Goal: Information Seeking & Learning: Learn about a topic

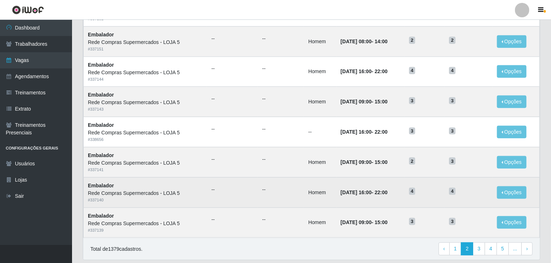
scroll to position [324, 0]
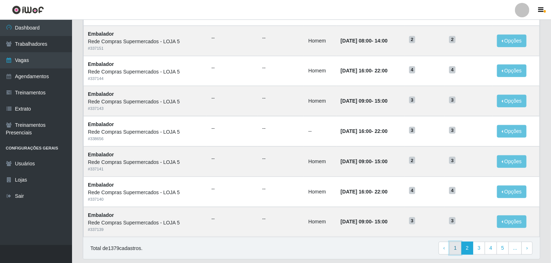
click at [457, 244] on link "1" at bounding box center [455, 248] width 12 height 13
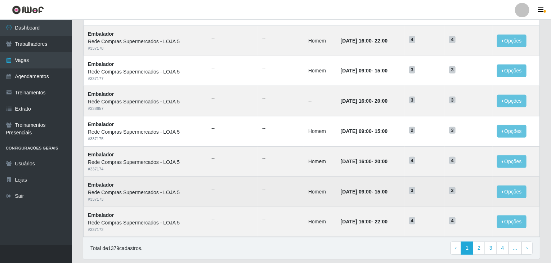
scroll to position [345, 0]
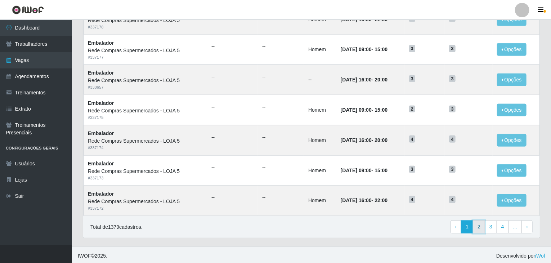
click at [481, 226] on link "2" at bounding box center [479, 226] width 12 height 13
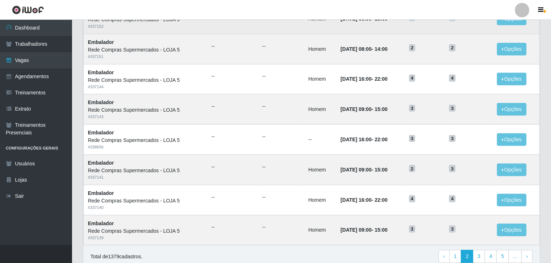
scroll to position [324, 0]
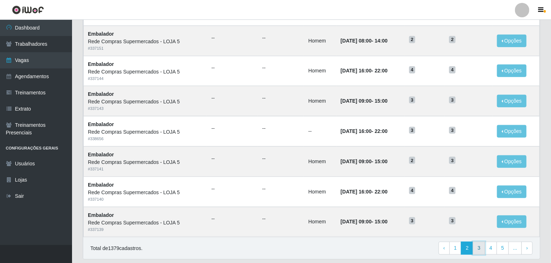
click at [477, 251] on link "3" at bounding box center [479, 248] width 12 height 13
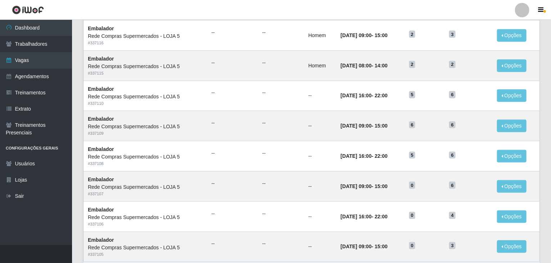
scroll to position [345, 0]
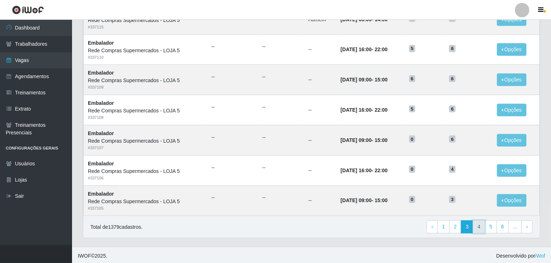
click at [479, 222] on link "4" at bounding box center [479, 226] width 12 height 13
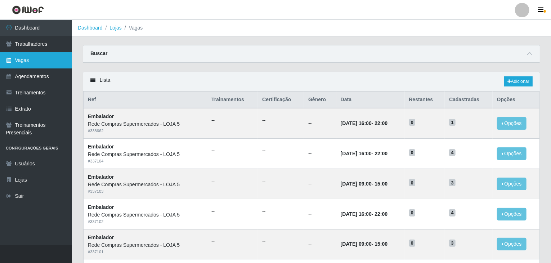
click at [48, 61] on link "Vagas" at bounding box center [36, 60] width 72 height 16
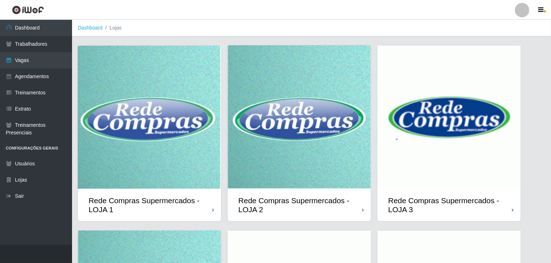
click at [140, 123] on img at bounding box center [149, 117] width 143 height 143
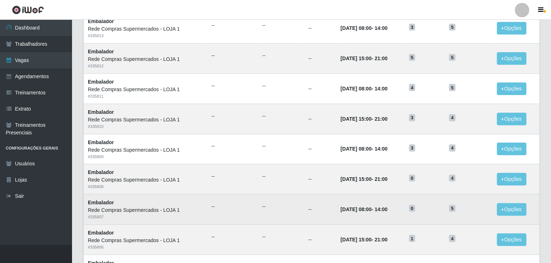
scroll to position [324, 0]
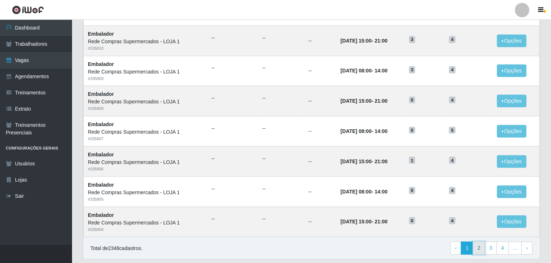
click at [480, 247] on link "2" at bounding box center [479, 248] width 12 height 13
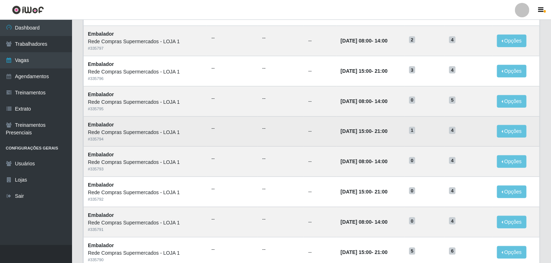
scroll to position [324, 0]
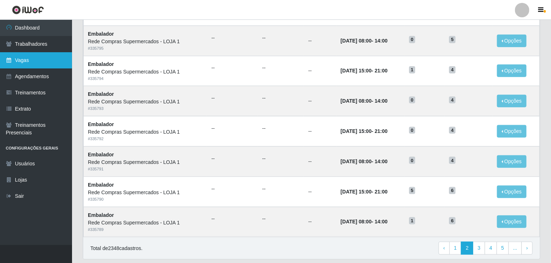
click at [24, 66] on link "Vagas" at bounding box center [36, 60] width 72 height 16
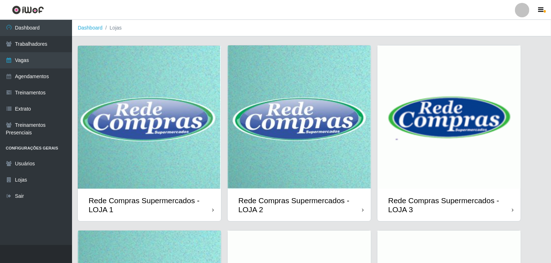
click at [292, 147] on img at bounding box center [299, 116] width 143 height 143
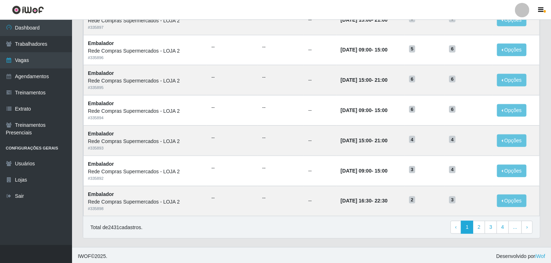
scroll to position [345, 0]
click at [481, 230] on link "2" at bounding box center [479, 226] width 12 height 13
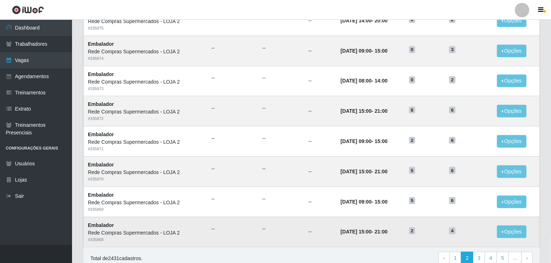
scroll to position [345, 0]
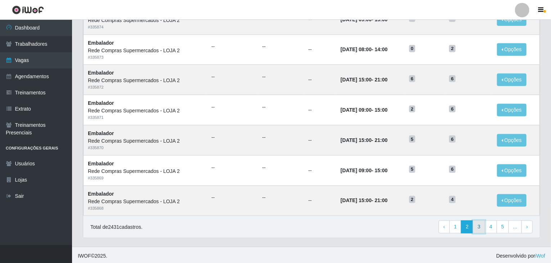
click at [483, 224] on link "3" at bounding box center [479, 226] width 12 height 13
